Goal: Transaction & Acquisition: Obtain resource

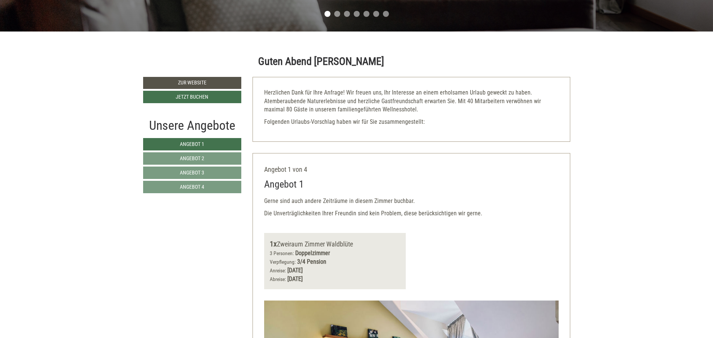
scroll to position [360, 0]
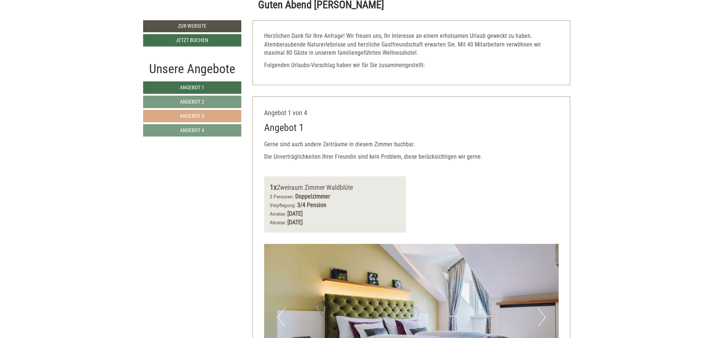
click at [210, 116] on link "Angebot 3" at bounding box center [192, 116] width 99 height 12
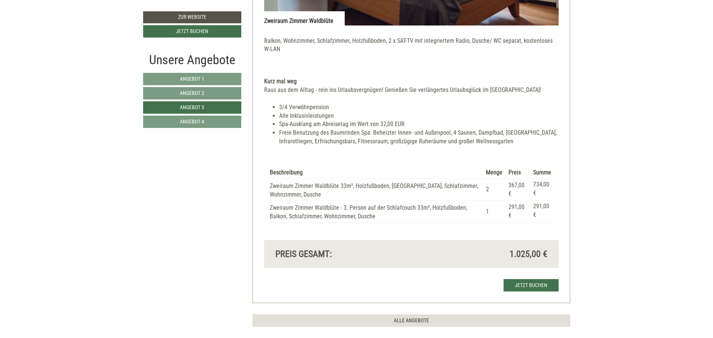
scroll to position [726, 0]
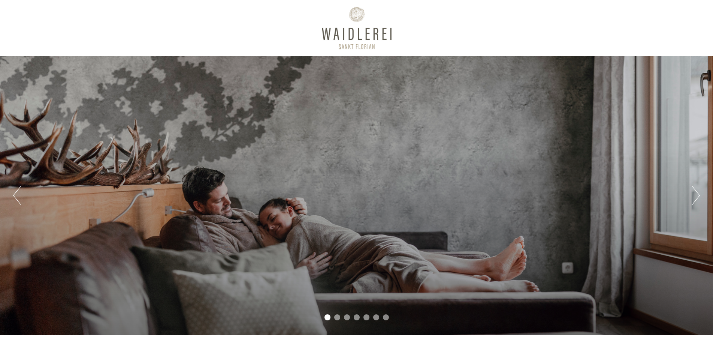
scroll to position [495, 0]
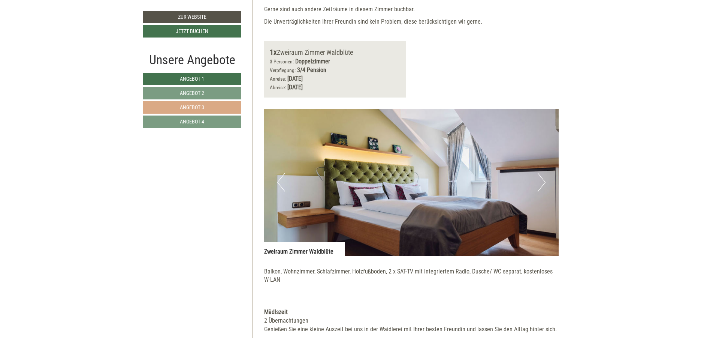
click at [212, 106] on link "Angebot 3" at bounding box center [192, 107] width 98 height 12
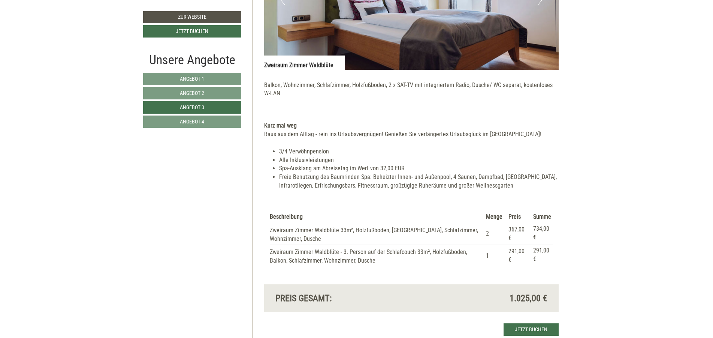
scroll to position [411, 0]
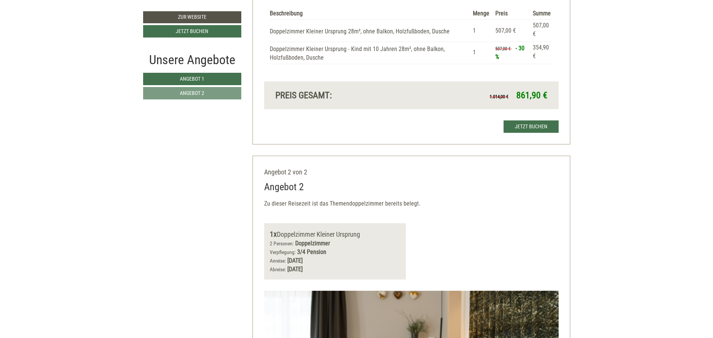
scroll to position [809, 0]
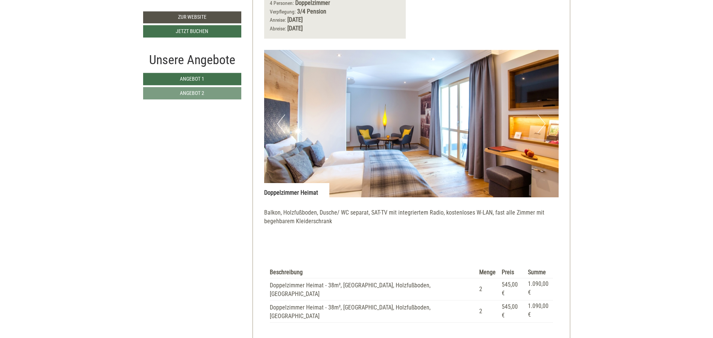
scroll to position [1034, 0]
